Goal: Information Seeking & Learning: Learn about a topic

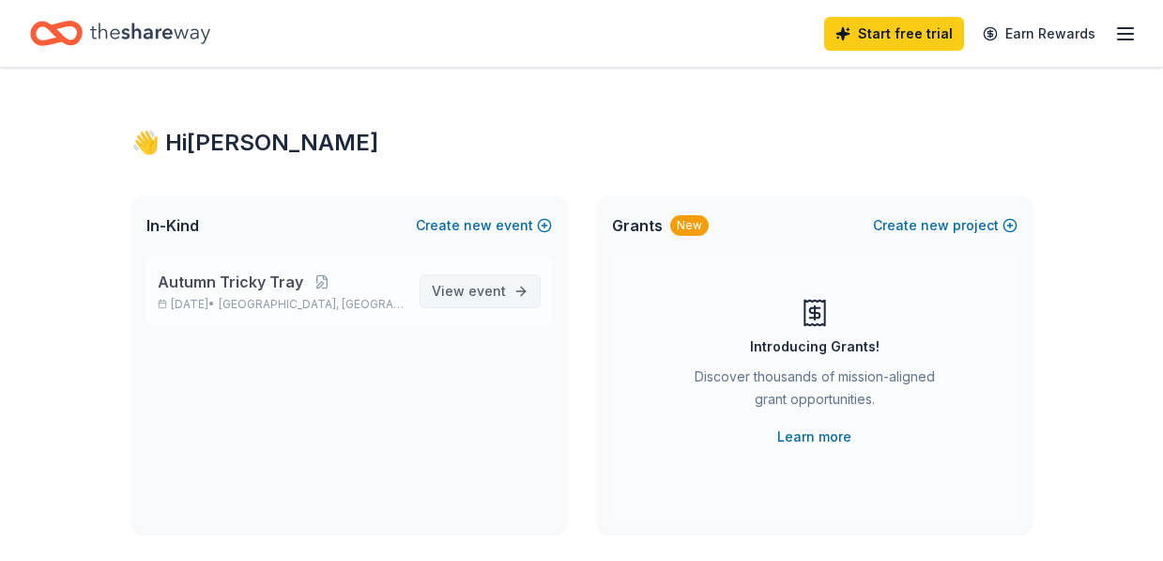
click at [468, 300] on span "View event" at bounding box center [469, 291] width 74 height 23
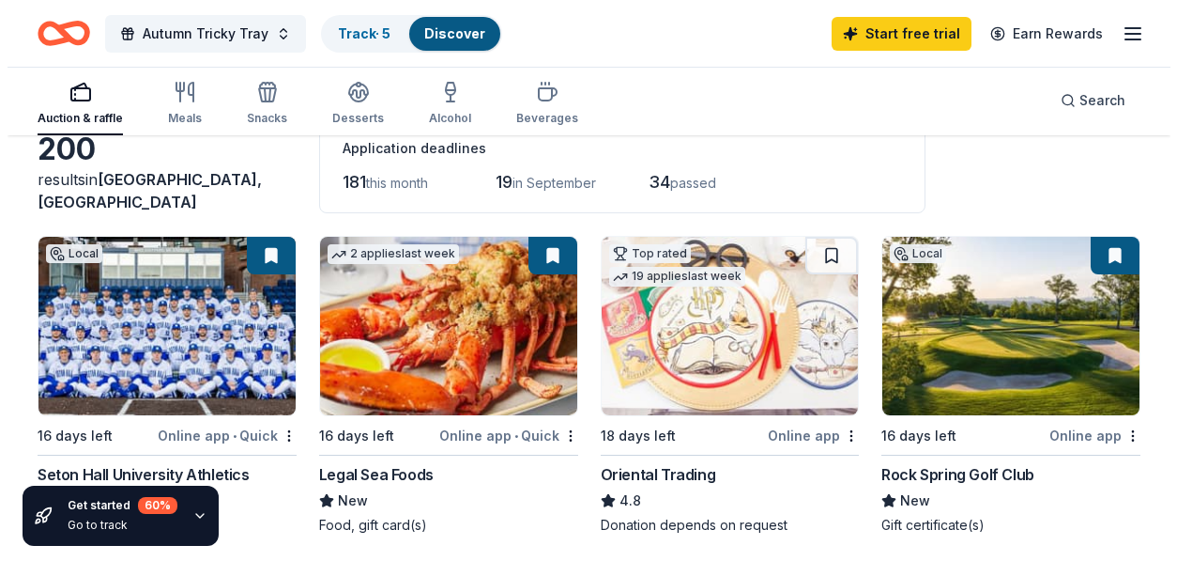
scroll to position [105, 0]
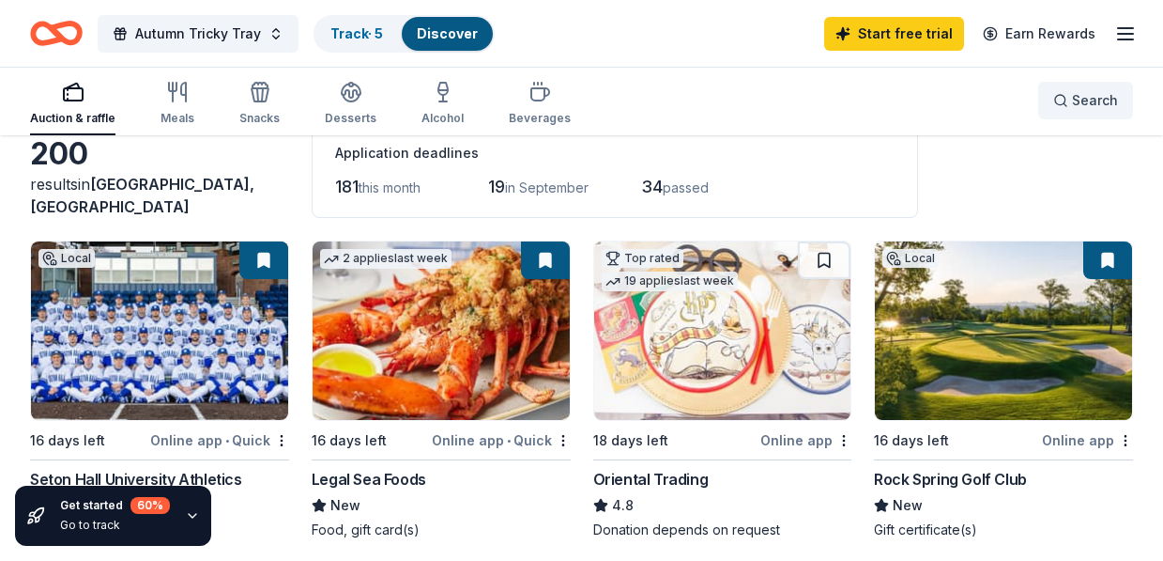
click at [1084, 114] on button "Search" at bounding box center [1085, 101] width 95 height 38
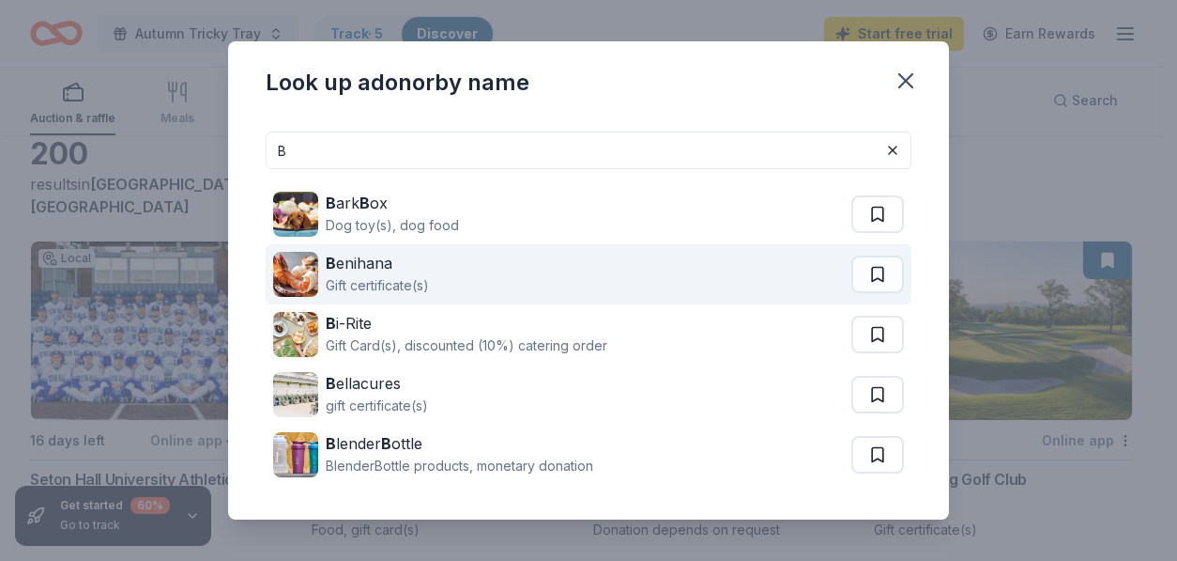
type input "B"
click at [412, 276] on div "Gift certificate(s)" at bounding box center [377, 285] width 103 height 23
click at [438, 285] on div "B enihana Gift certificate(s)" at bounding box center [562, 274] width 578 height 60
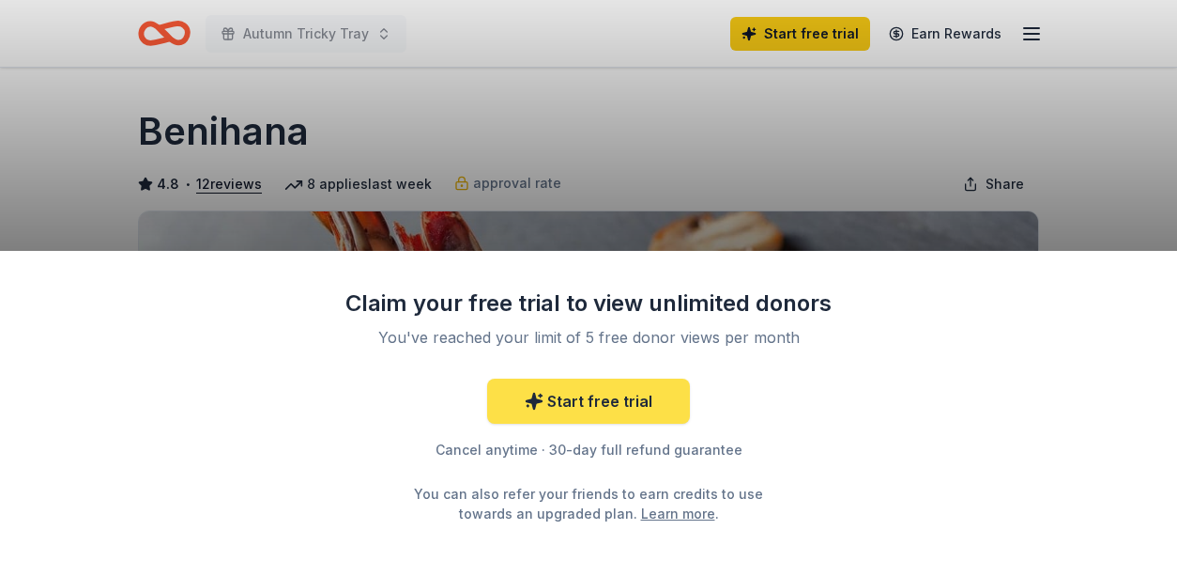
click at [591, 413] on link "Start free trial" at bounding box center [588, 400] width 203 height 45
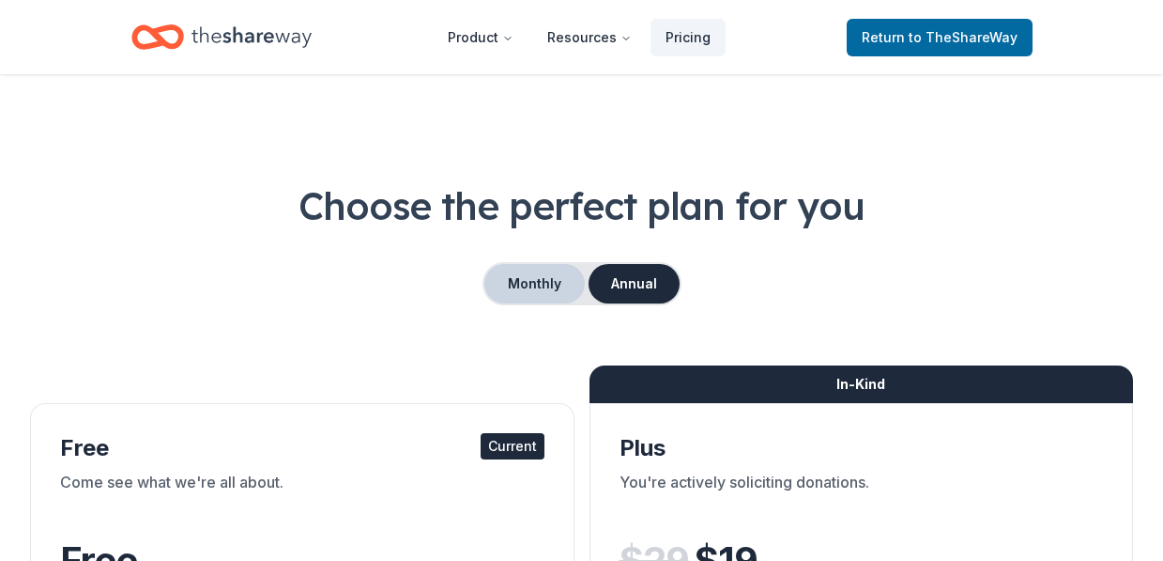
click at [528, 280] on button "Monthly" at bounding box center [534, 283] width 100 height 39
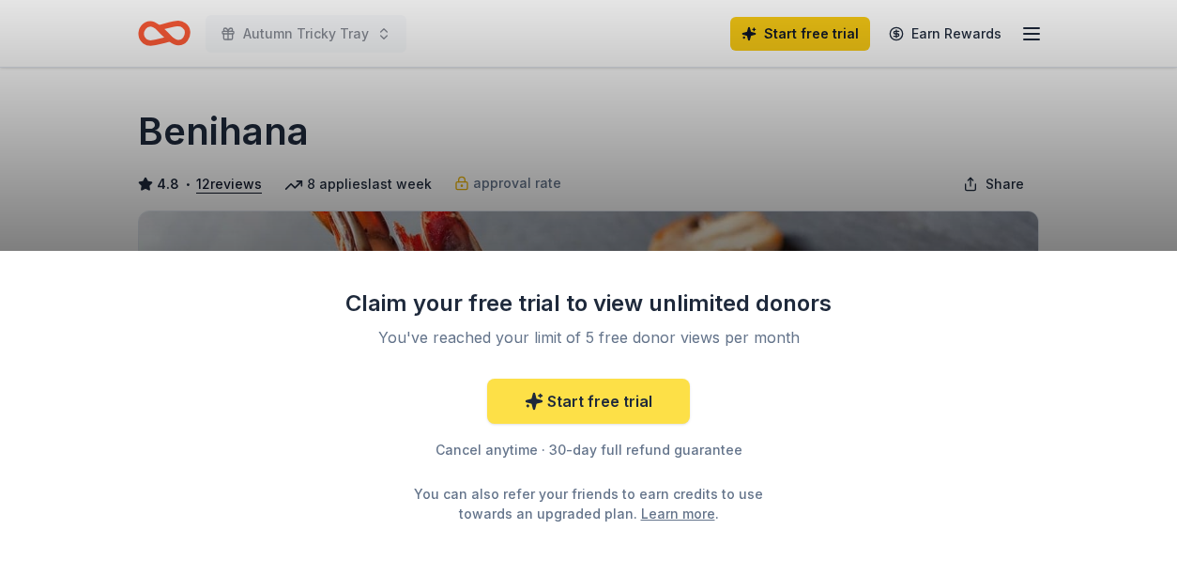
click at [643, 402] on link "Start free trial" at bounding box center [588, 400] width 203 height 45
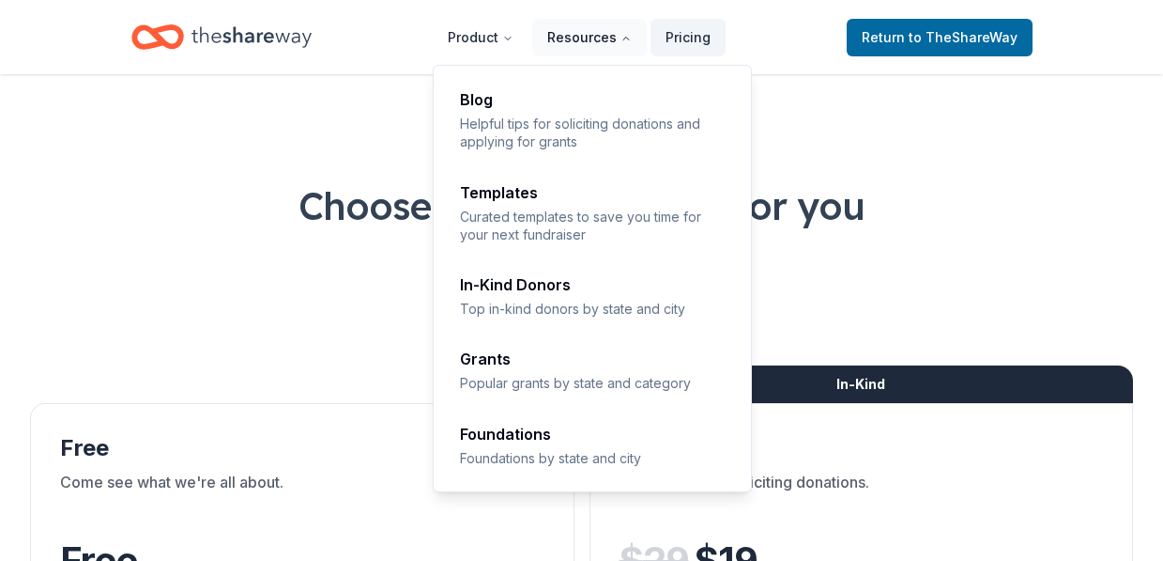
click at [603, 29] on button "Resources" at bounding box center [589, 38] width 115 height 38
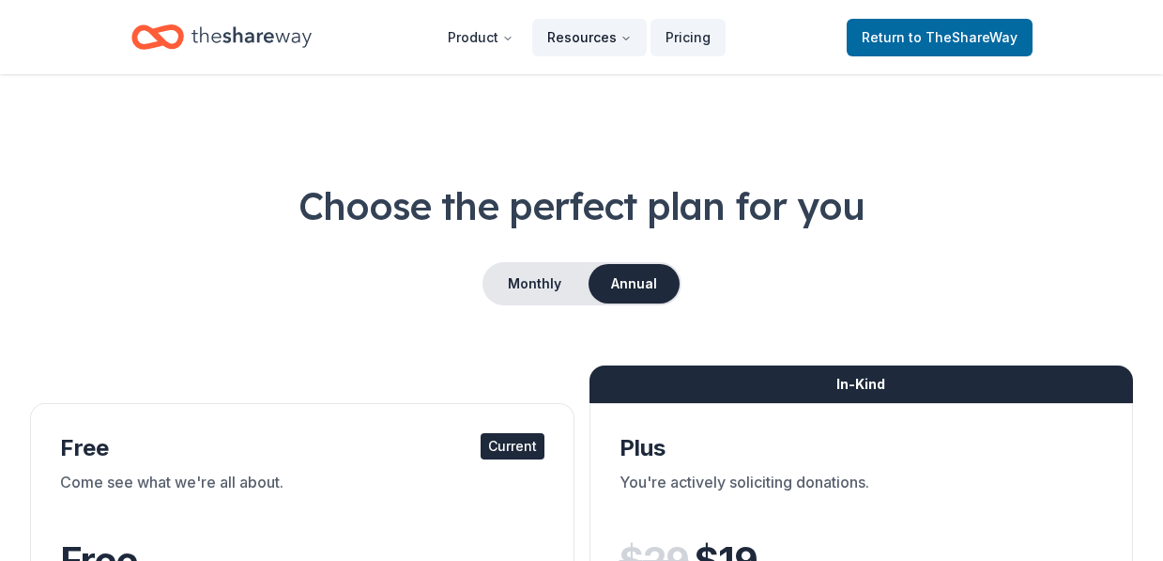
click at [603, 29] on button "Resources" at bounding box center [589, 38] width 115 height 38
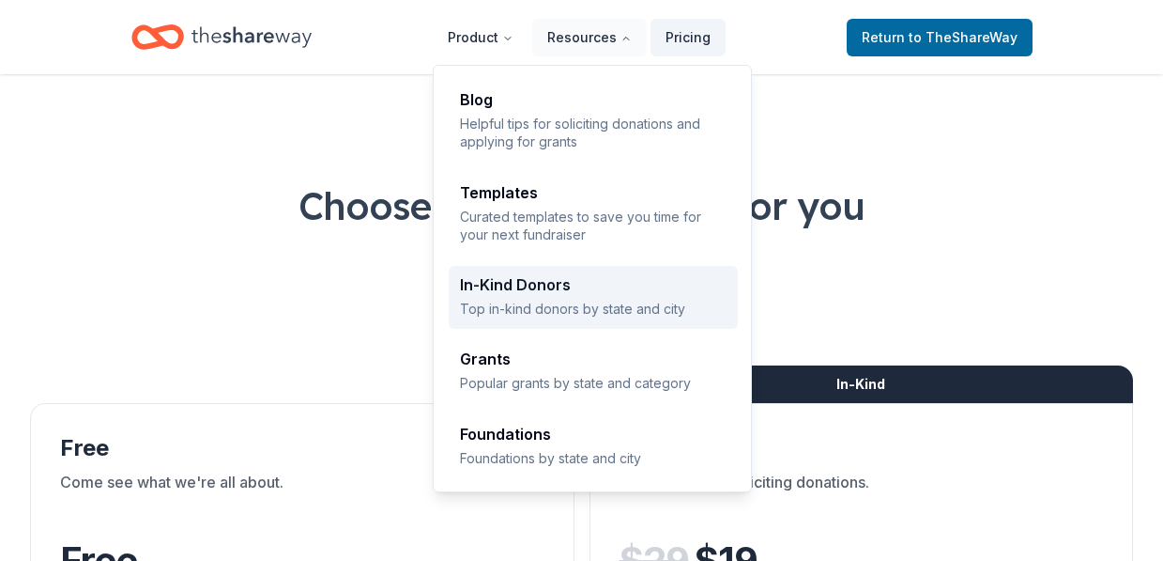
click at [590, 299] on div "In-Kind Donors Top in-kind donors by state and city" at bounding box center [593, 297] width 267 height 40
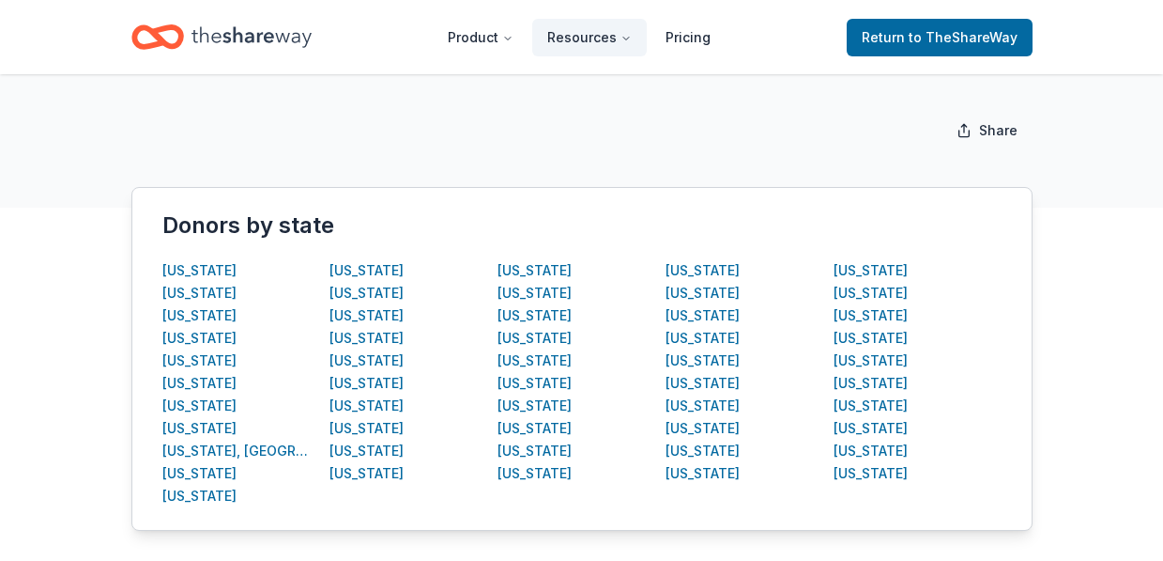
scroll to position [282, 0]
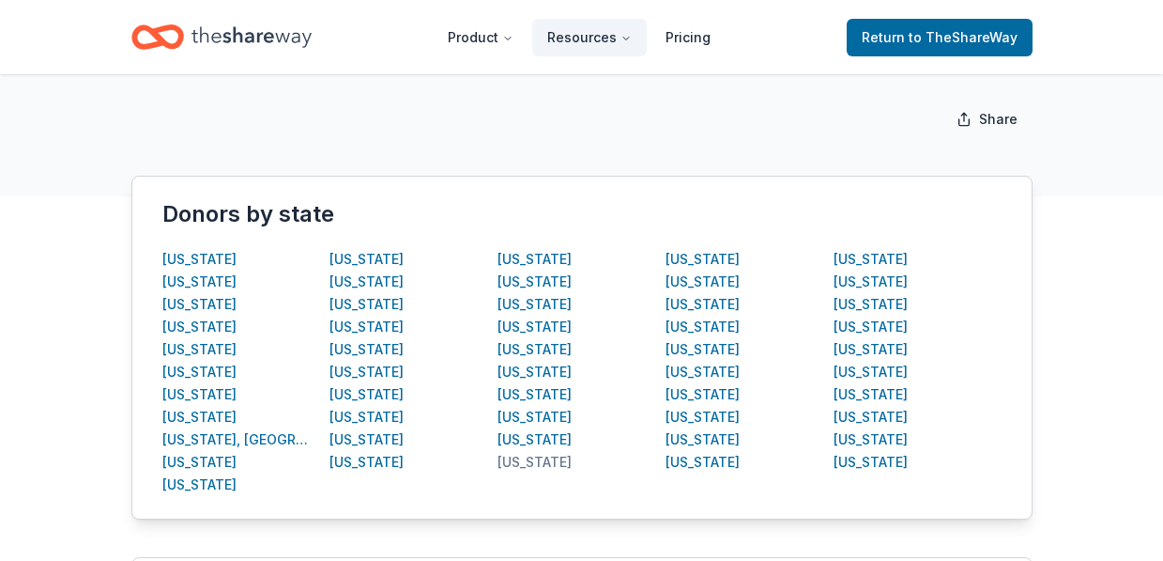
click at [534, 464] on div "New Jersey" at bounding box center [535, 462] width 74 height 23
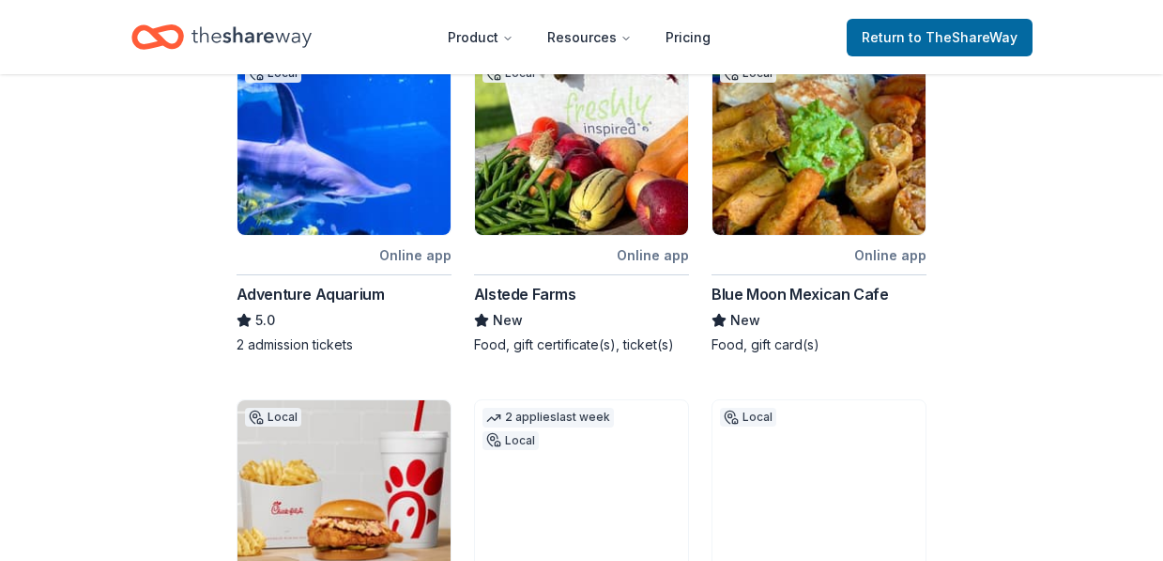
scroll to position [360, 0]
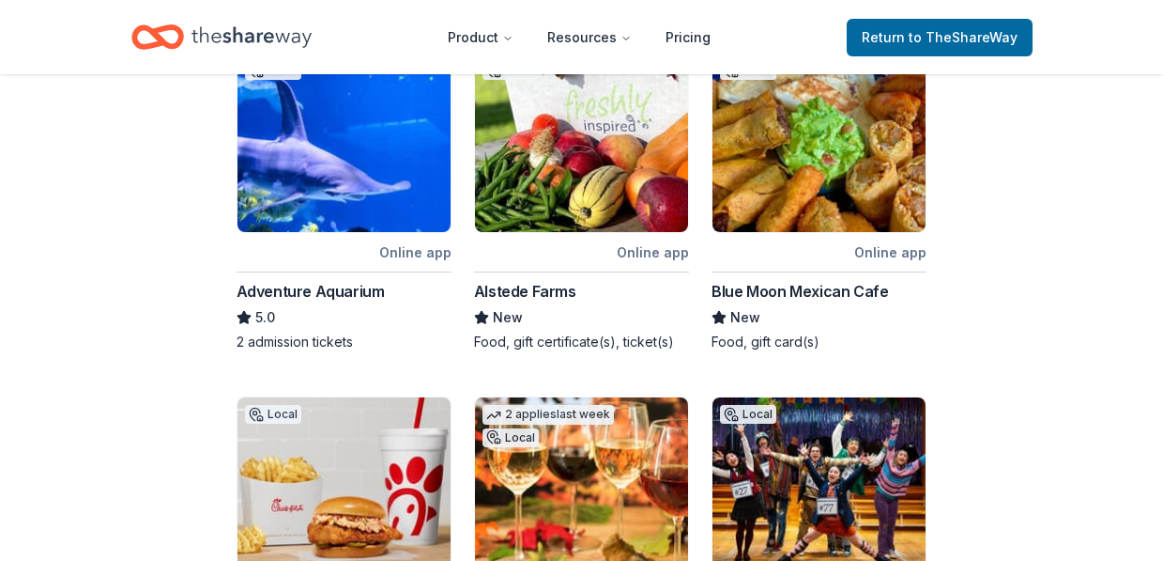
click at [393, 175] on img at bounding box center [344, 143] width 213 height 178
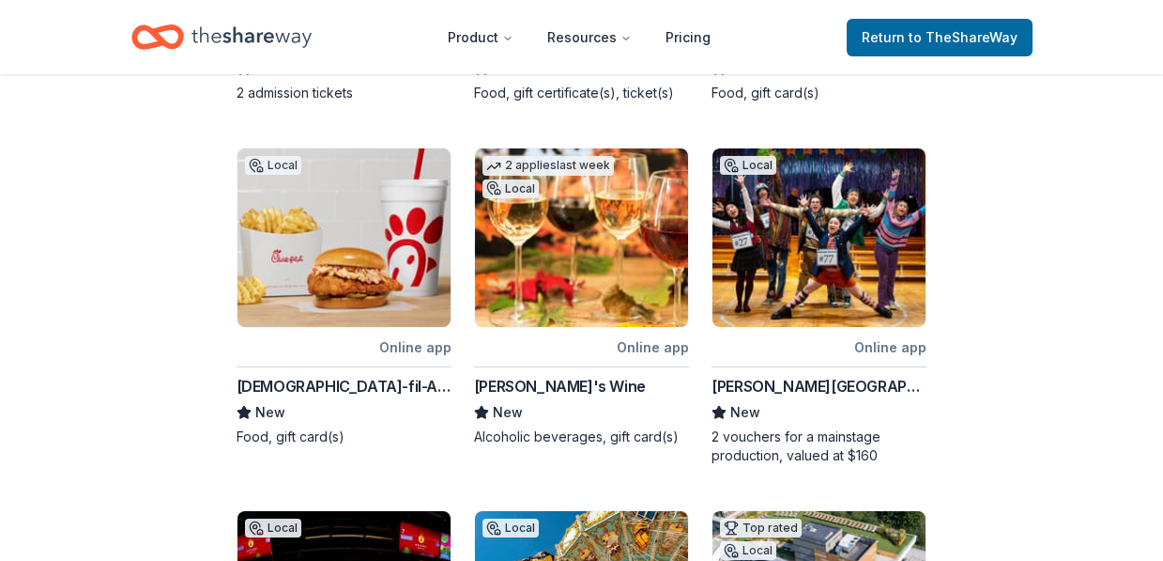
scroll to position [615, 0]
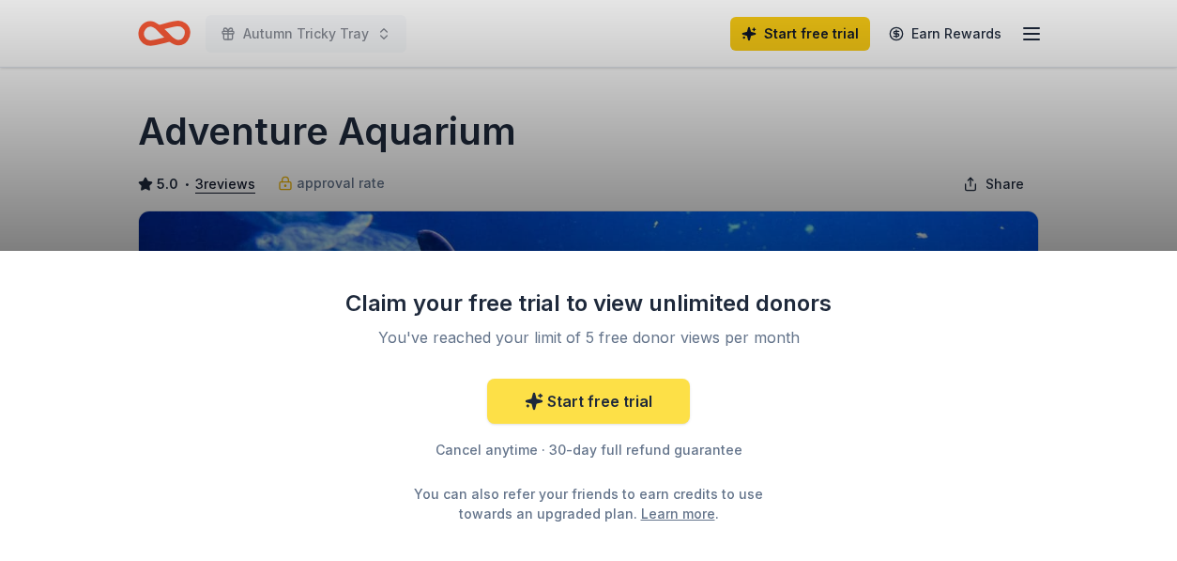
click at [629, 392] on link "Start free trial" at bounding box center [588, 400] width 203 height 45
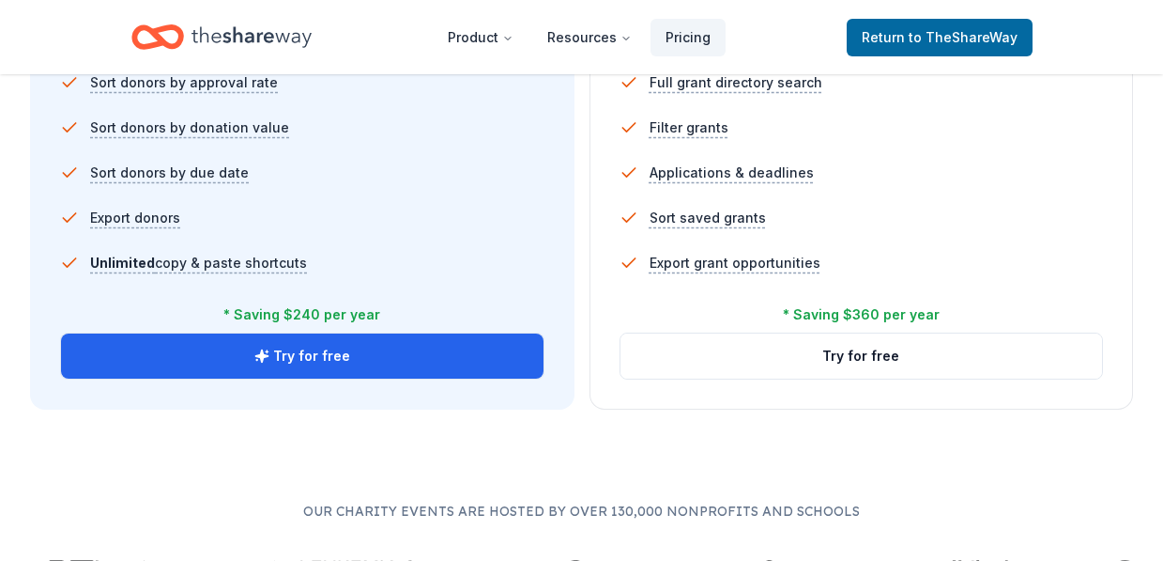
scroll to position [1389, 0]
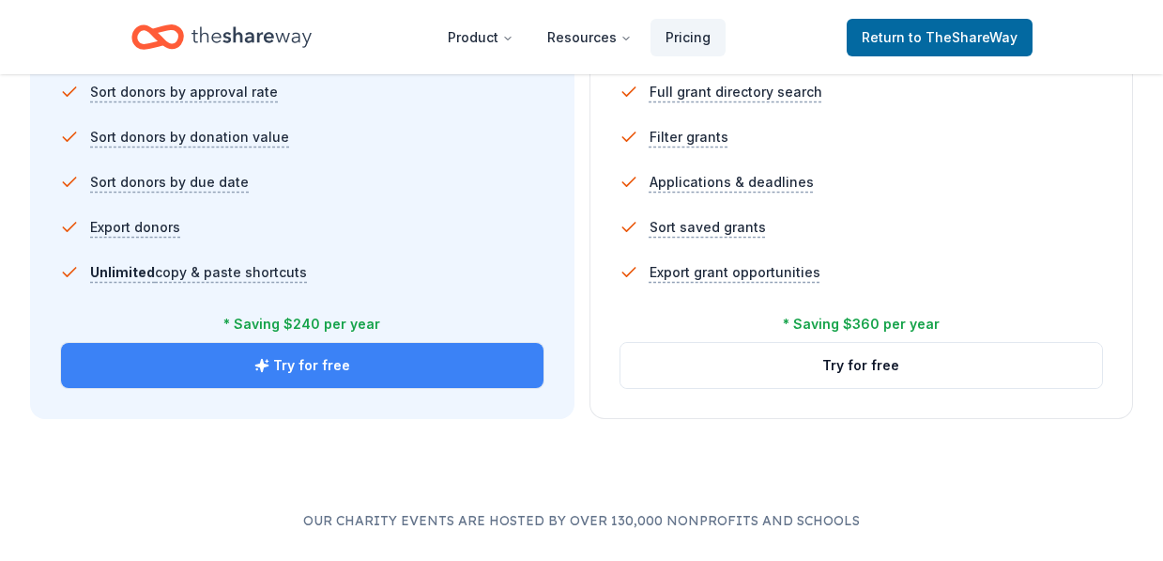
click at [486, 364] on button "Try for free" at bounding box center [302, 365] width 483 height 45
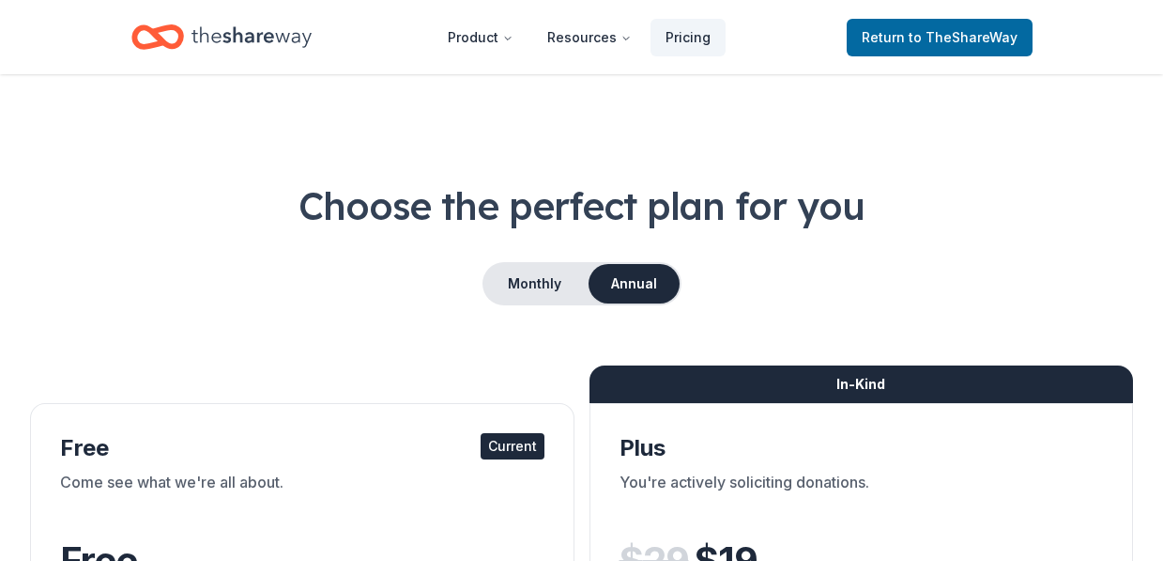
scroll to position [1389, 0]
